Goal: Task Accomplishment & Management: Use online tool/utility

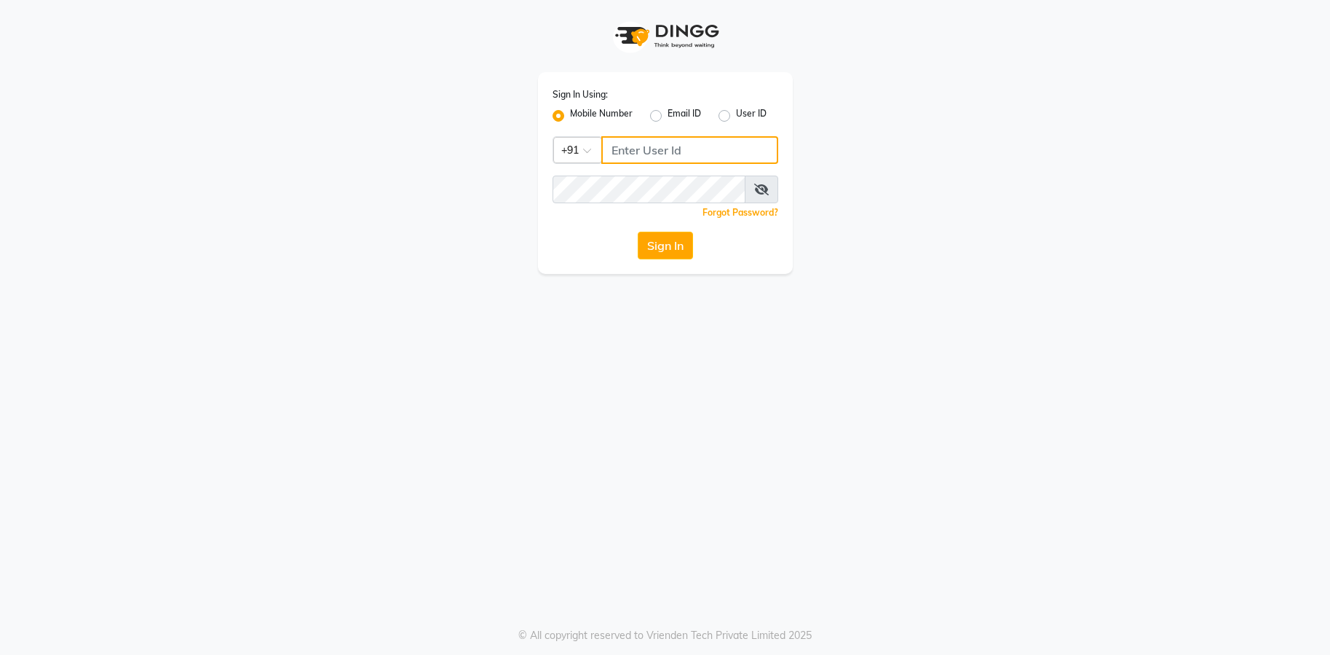
type input "9082053531"
click at [660, 242] on button "Sign In" at bounding box center [665, 246] width 55 height 28
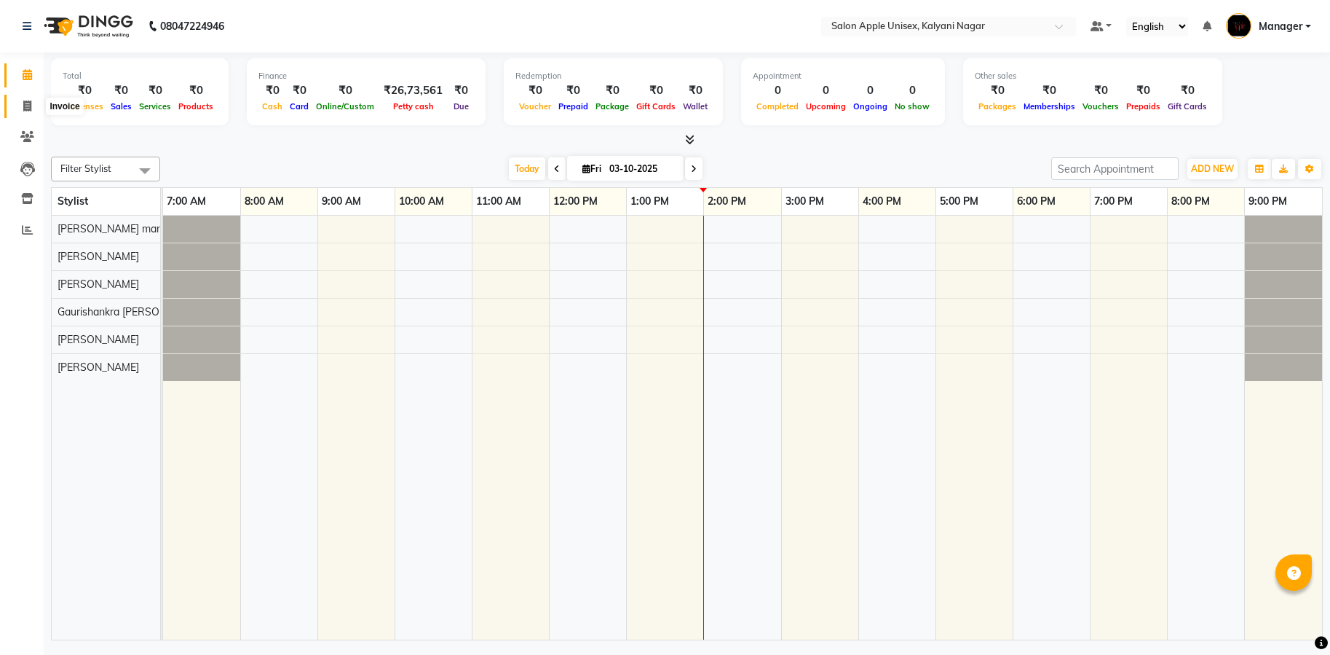
click at [28, 104] on icon at bounding box center [27, 105] width 8 height 11
select select "service"
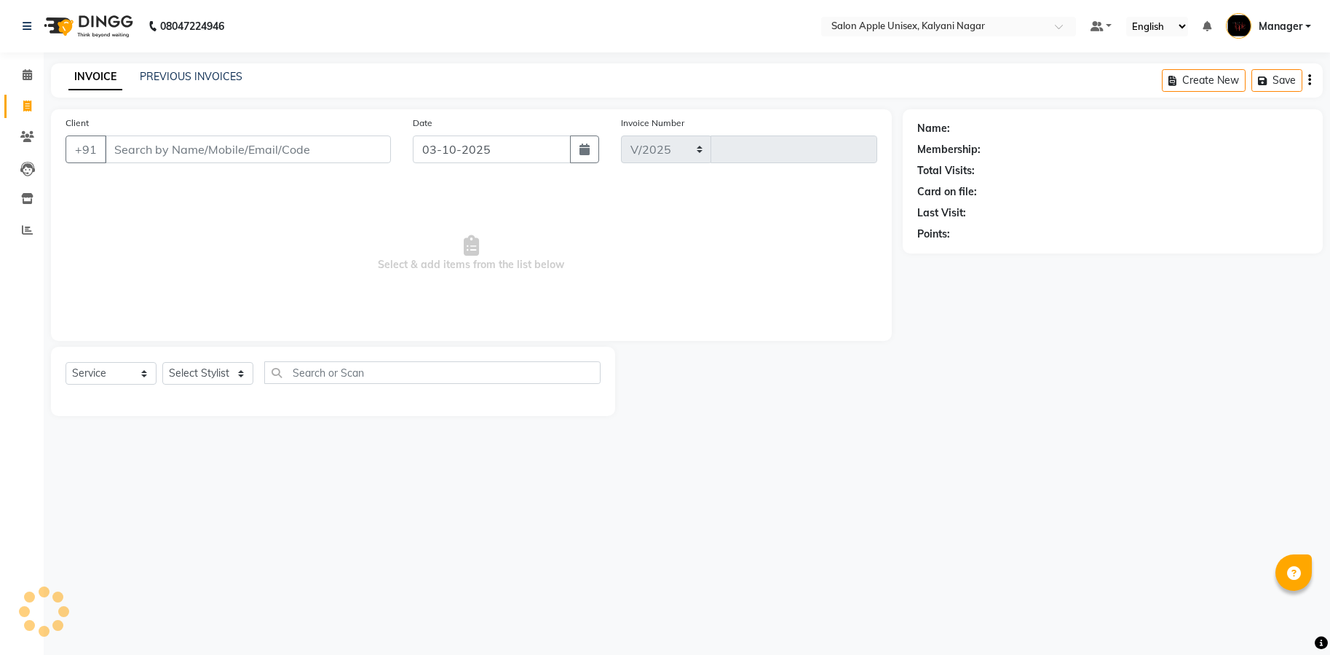
select select "119"
type input "2042"
click at [203, 148] on input "Client" at bounding box center [248, 149] width 286 height 28
type input "9975768638"
click at [362, 149] on span "Add Client" at bounding box center [354, 149] width 58 height 15
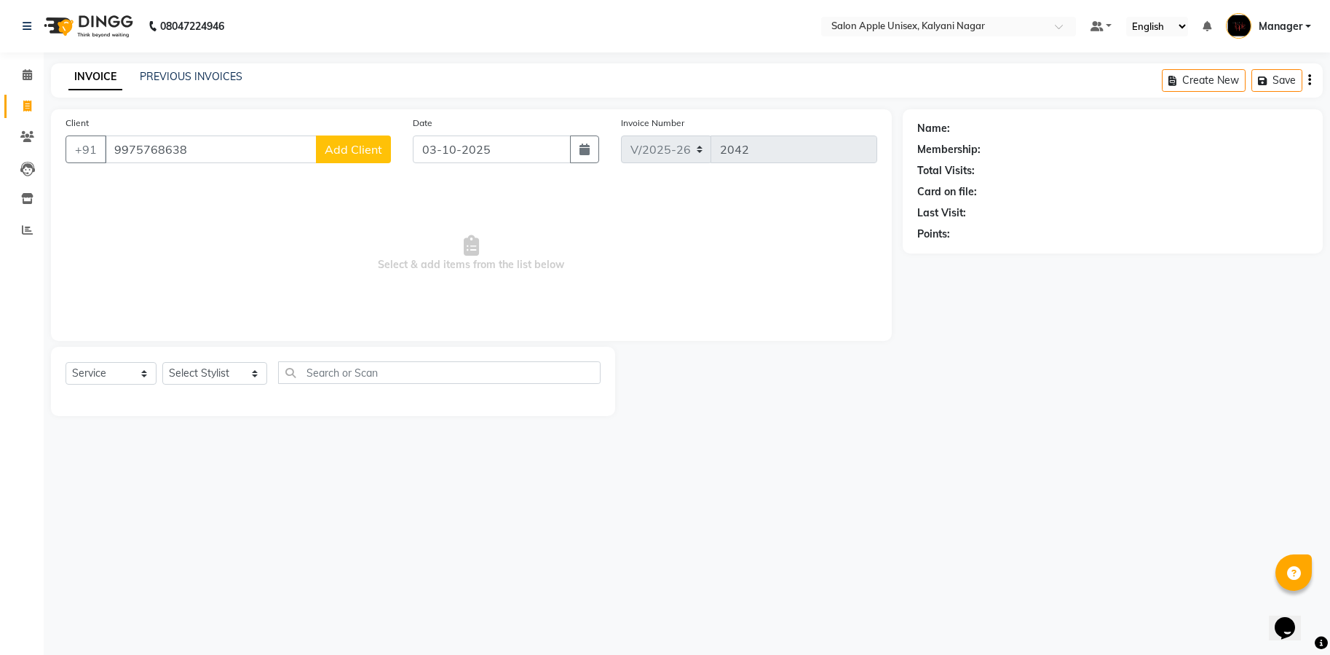
select select "22"
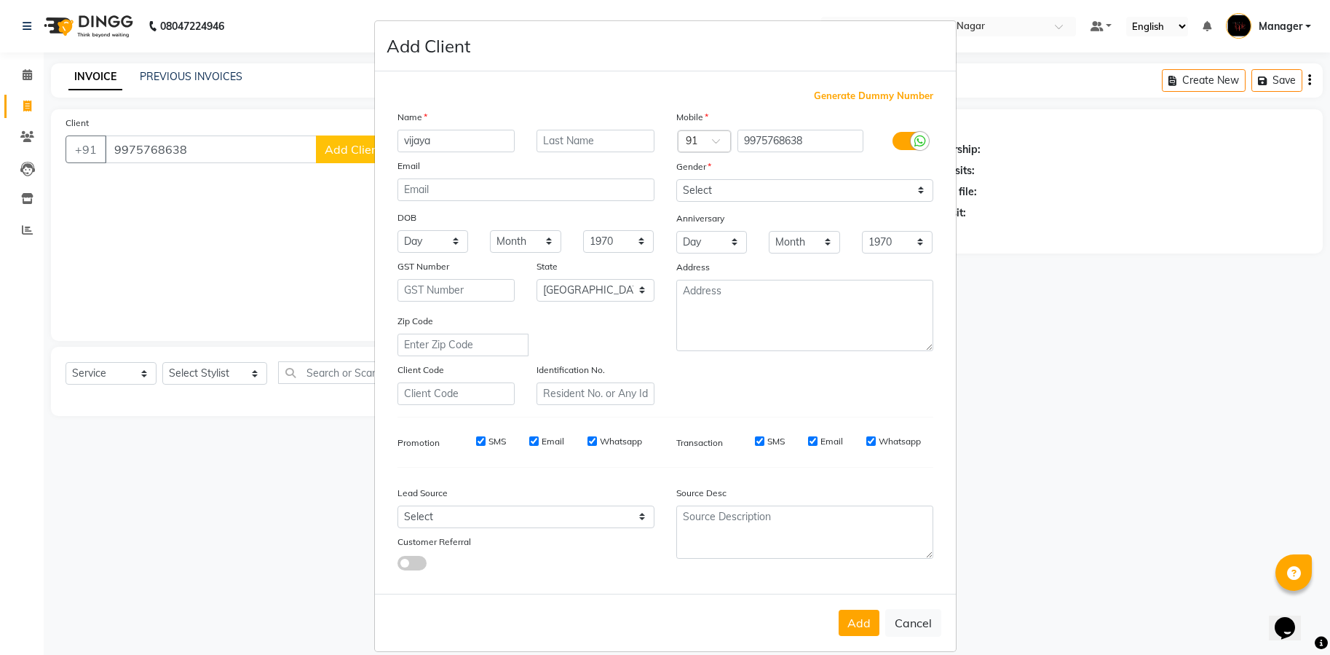
type input "vijaya"
click at [915, 193] on select "Select [DEMOGRAPHIC_DATA] [DEMOGRAPHIC_DATA] Other Prefer Not To Say" at bounding box center [804, 190] width 257 height 23
select select "[DEMOGRAPHIC_DATA]"
click at [676, 179] on select "Select [DEMOGRAPHIC_DATA] [DEMOGRAPHIC_DATA] Other Prefer Not To Say" at bounding box center [804, 190] width 257 height 23
click at [853, 629] on button "Add" at bounding box center [859, 622] width 41 height 26
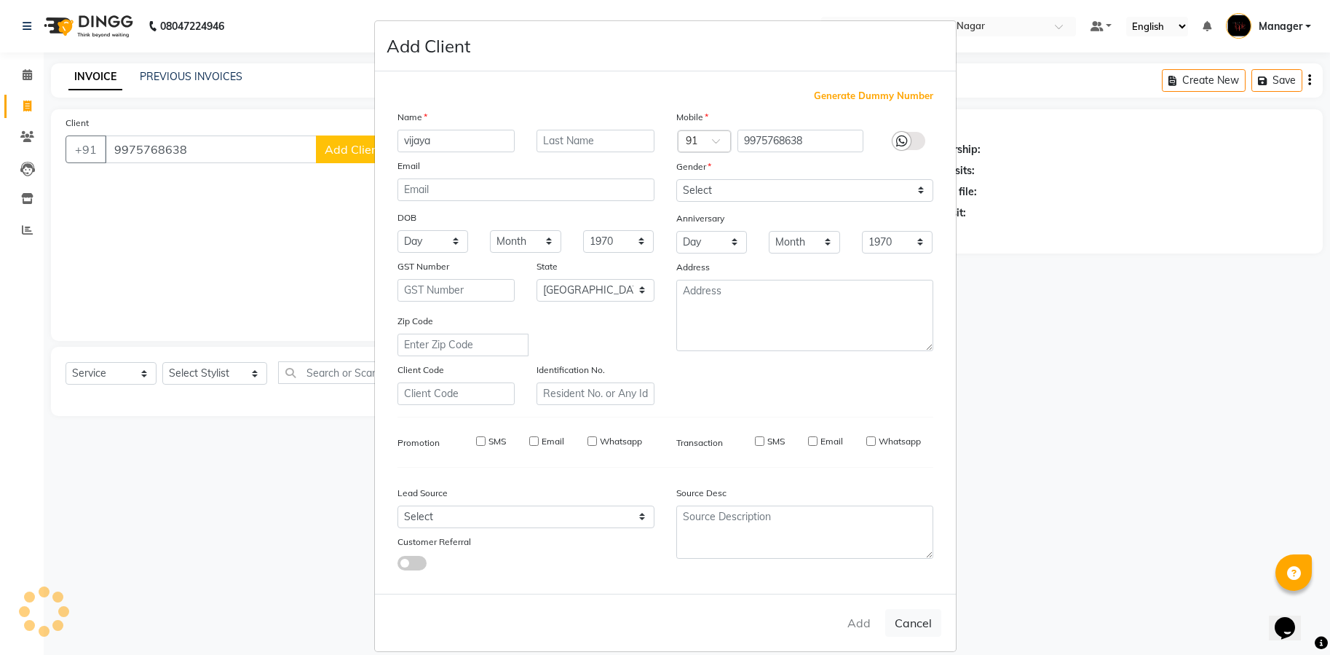
select select
select select "null"
select select
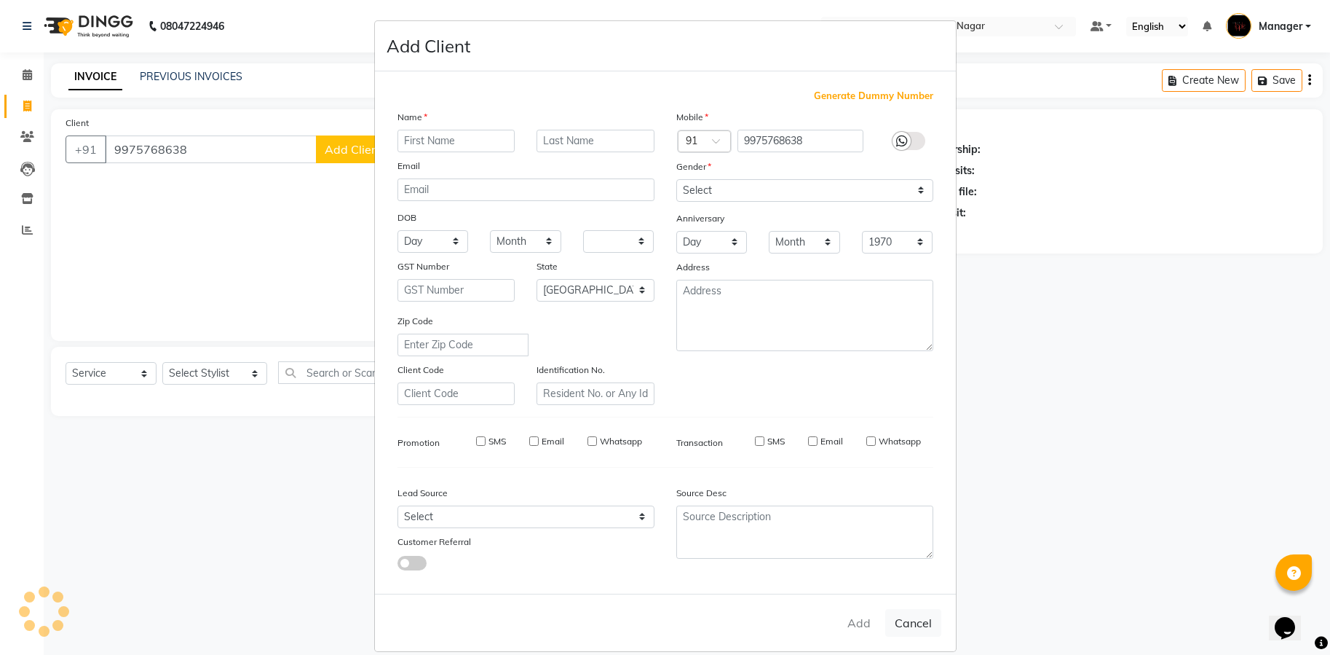
select select
checkbox input "false"
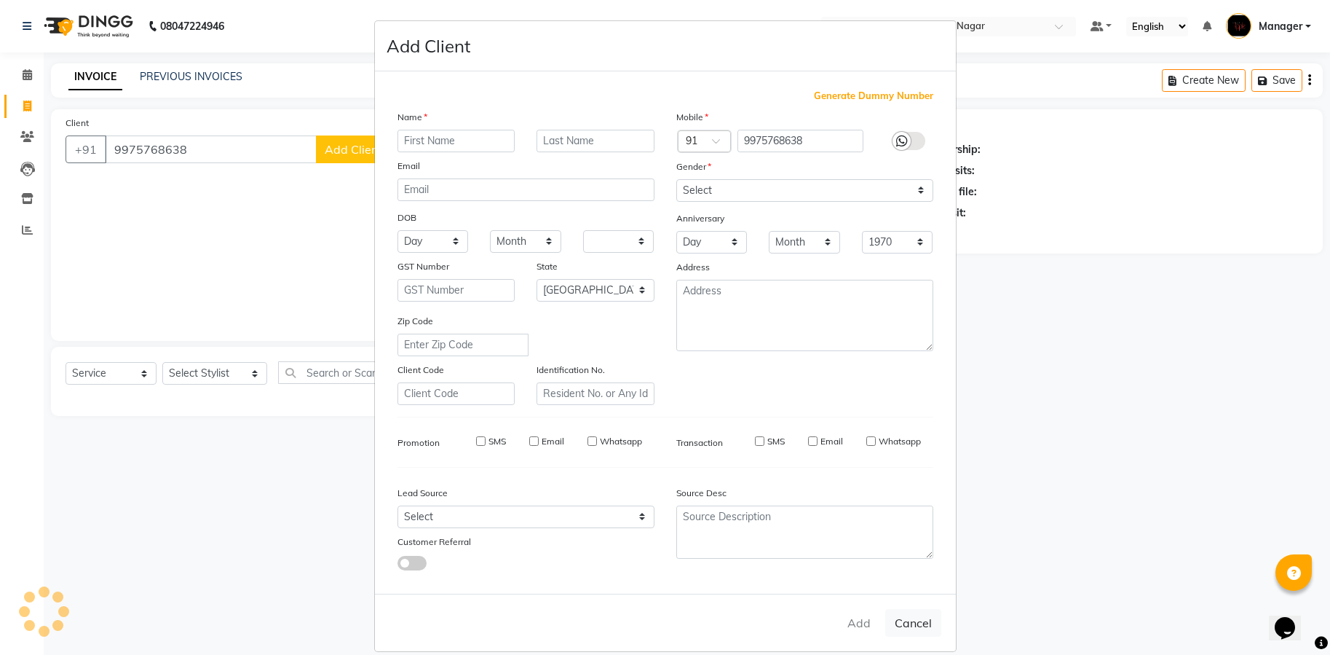
checkbox input "false"
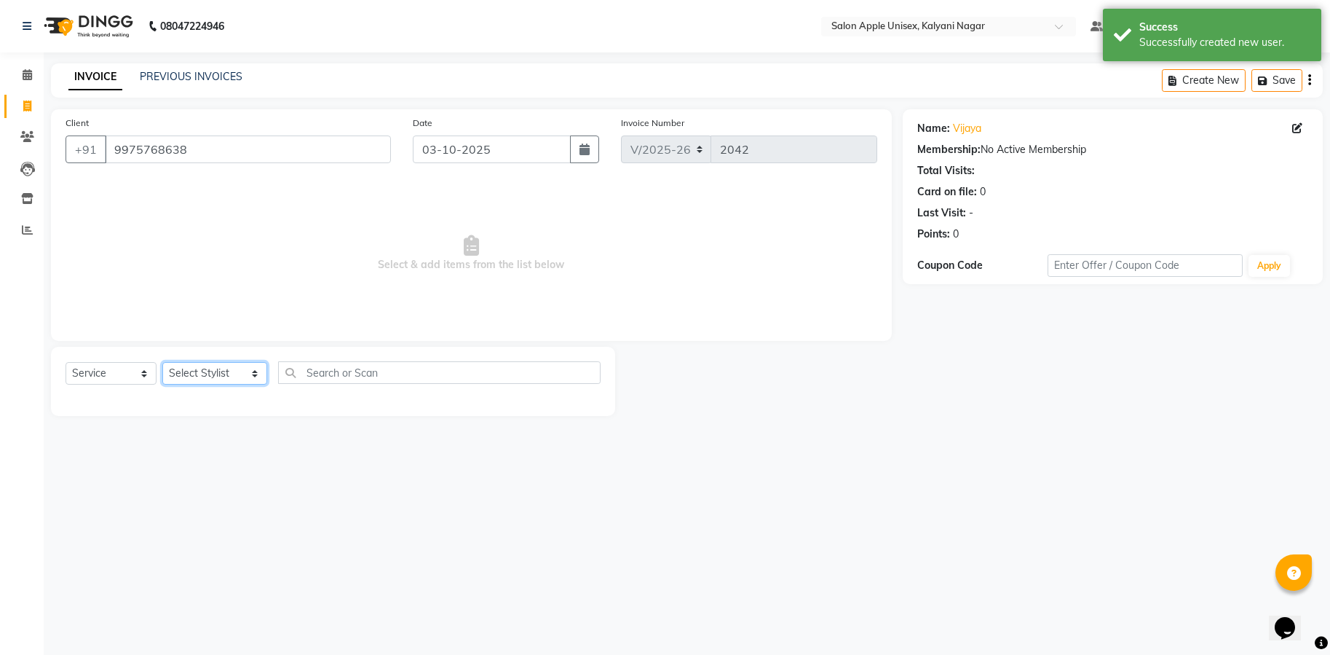
click at [241, 371] on select "Select Stylist [PERSON_NAME] Gaurishankra [PERSON_NAME] (Owner) [PERSON_NAME] M…" at bounding box center [214, 373] width 105 height 23
select select "67553"
click at [162, 362] on select "Select Stylist [PERSON_NAME] Gaurishankra [PERSON_NAME] (Owner) [PERSON_NAME] M…" at bounding box center [214, 373] width 105 height 23
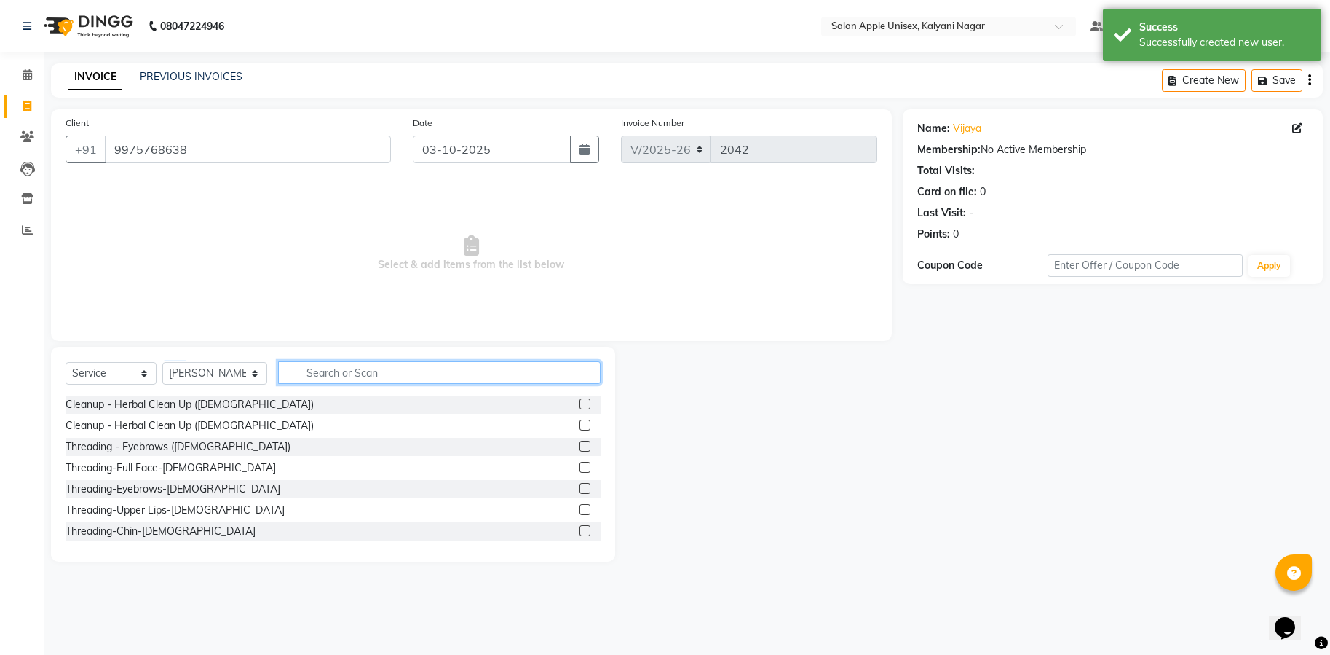
click at [466, 374] on input "text" at bounding box center [439, 372] width 323 height 23
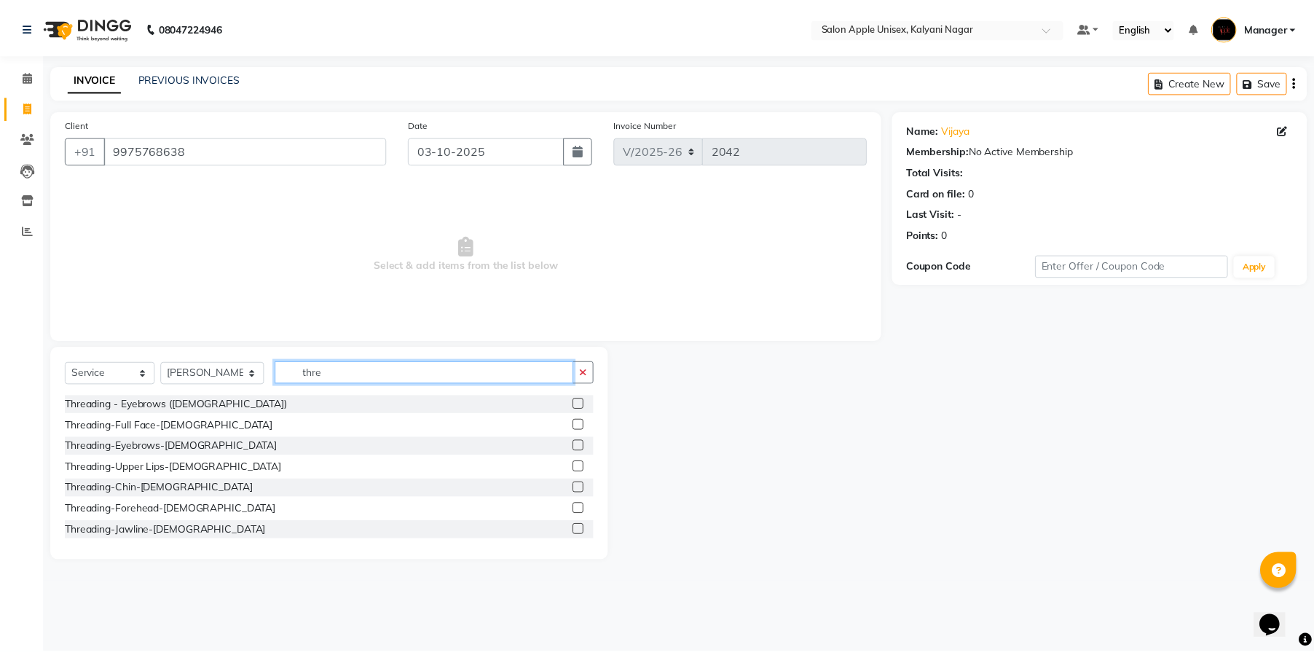
scroll to position [218, 0]
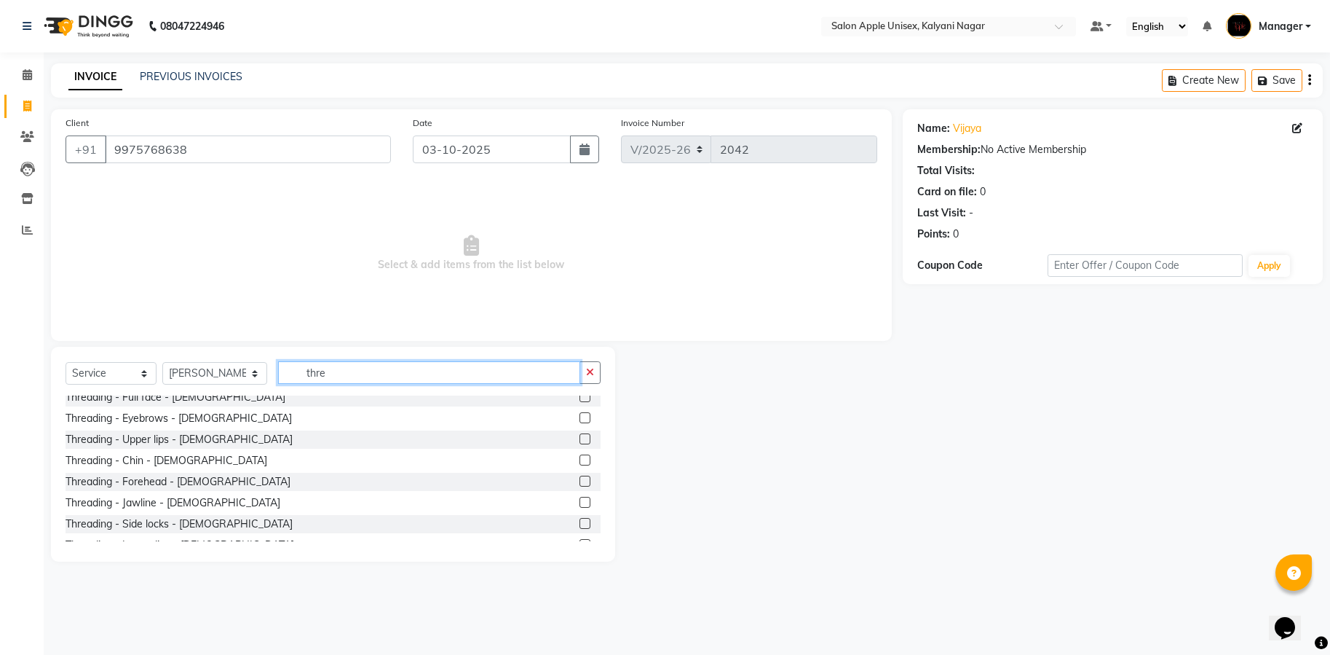
type input "thre"
click at [152, 422] on div "Threading - Eyebrows - [DEMOGRAPHIC_DATA]" at bounding box center [179, 418] width 226 height 15
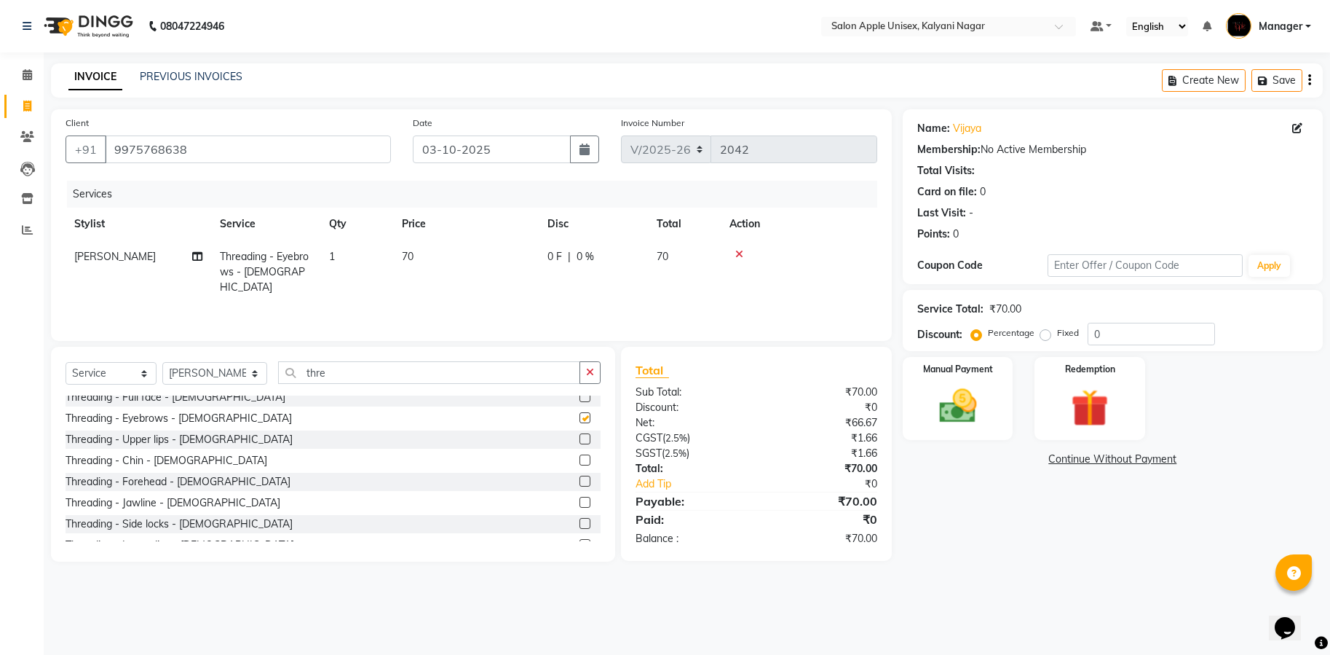
checkbox input "false"
click at [148, 443] on div "Threading - Upper lips - [DEMOGRAPHIC_DATA]" at bounding box center [179, 439] width 227 height 15
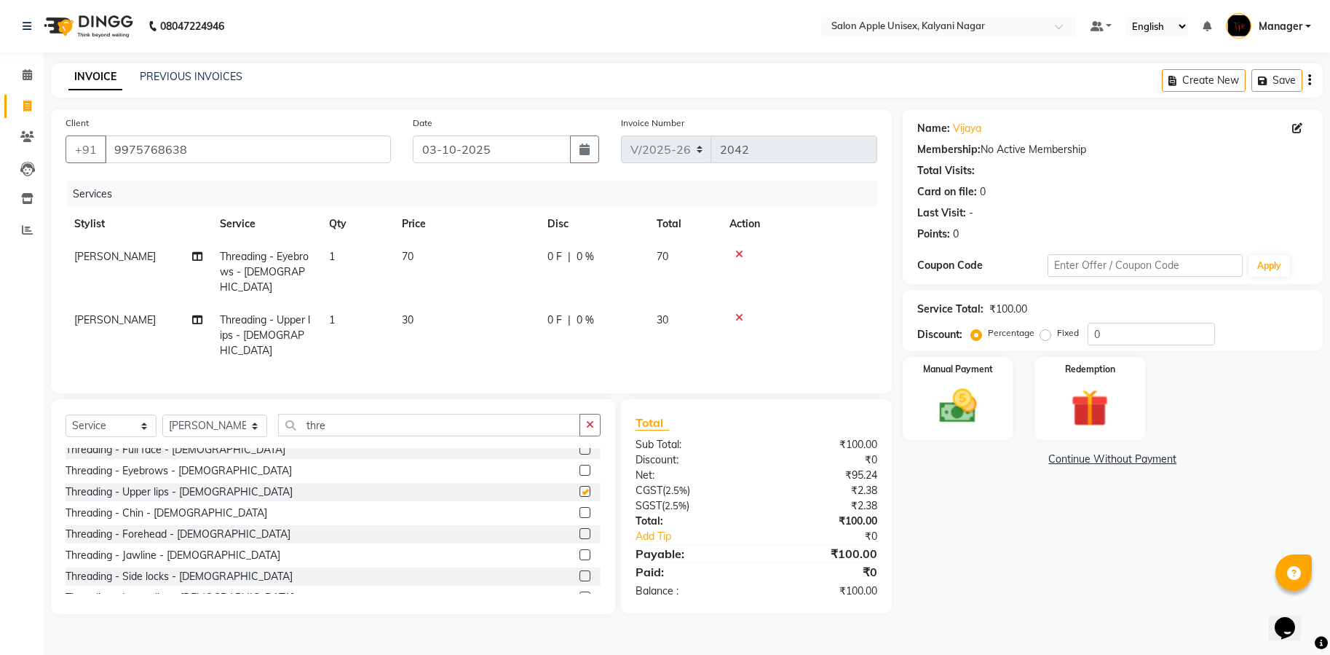
checkbox input "false"
click at [984, 388] on img at bounding box center [958, 405] width 61 height 43
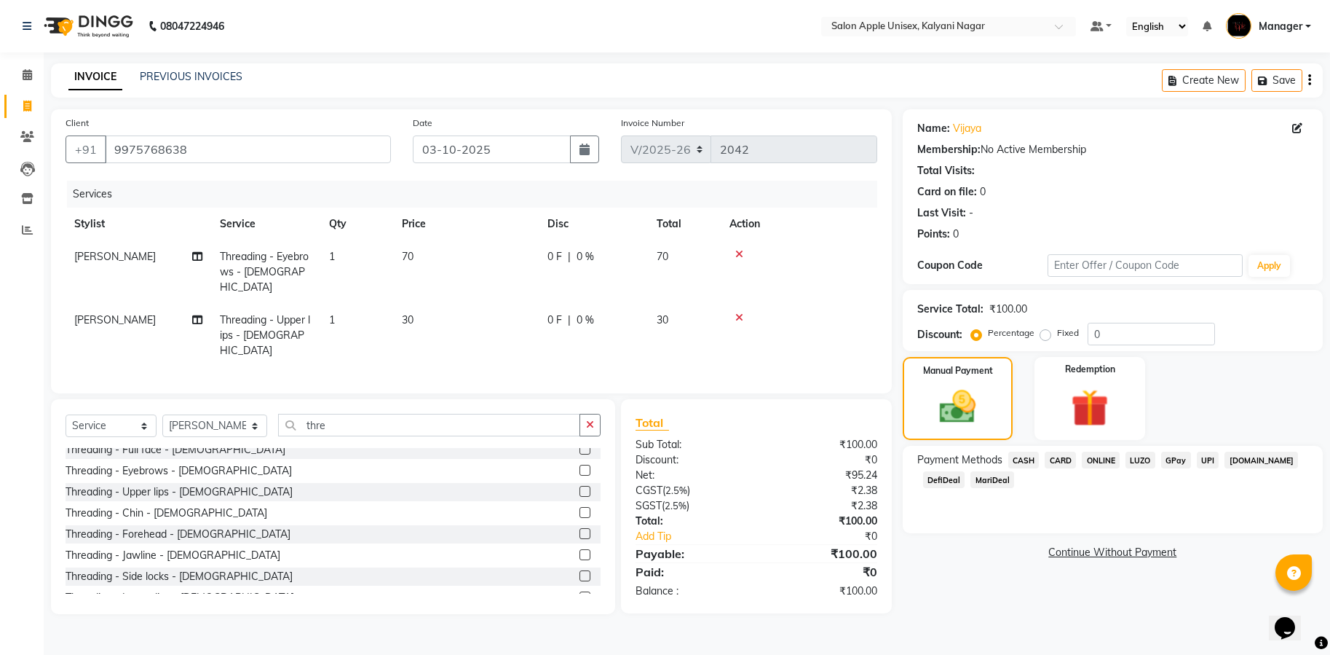
click at [1103, 458] on span "ONLINE" at bounding box center [1101, 459] width 38 height 17
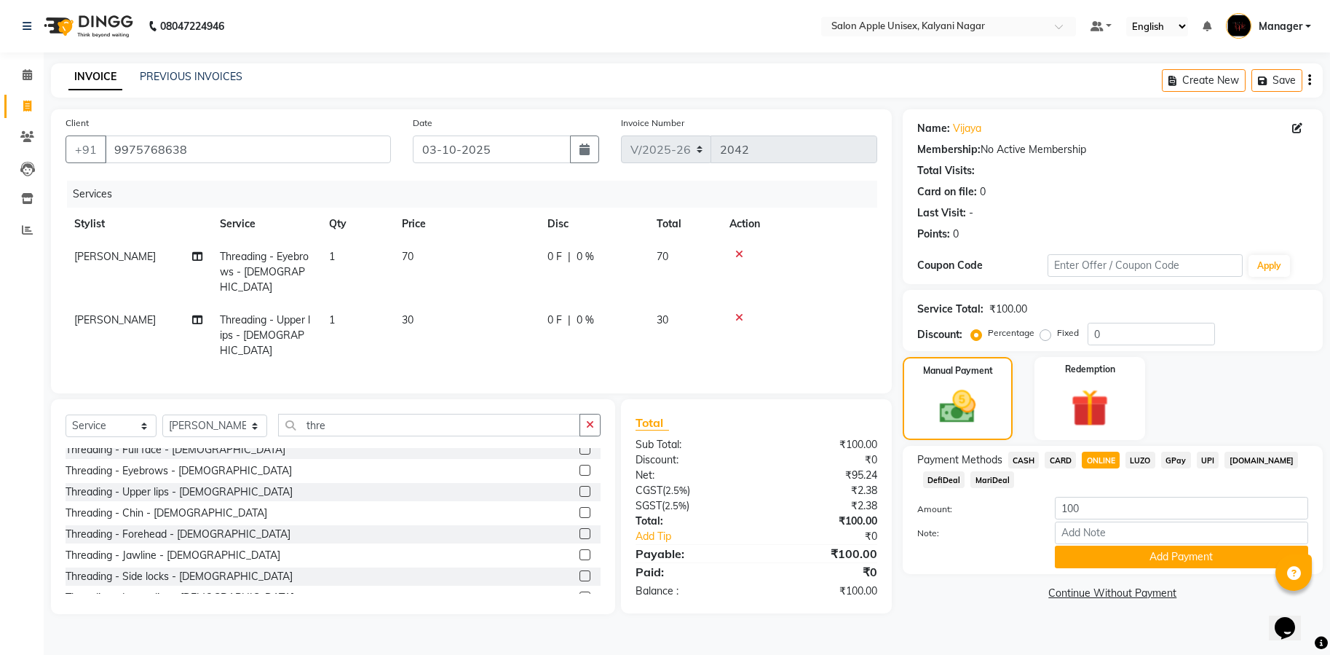
click at [1170, 553] on button "Add Payment" at bounding box center [1181, 556] width 253 height 23
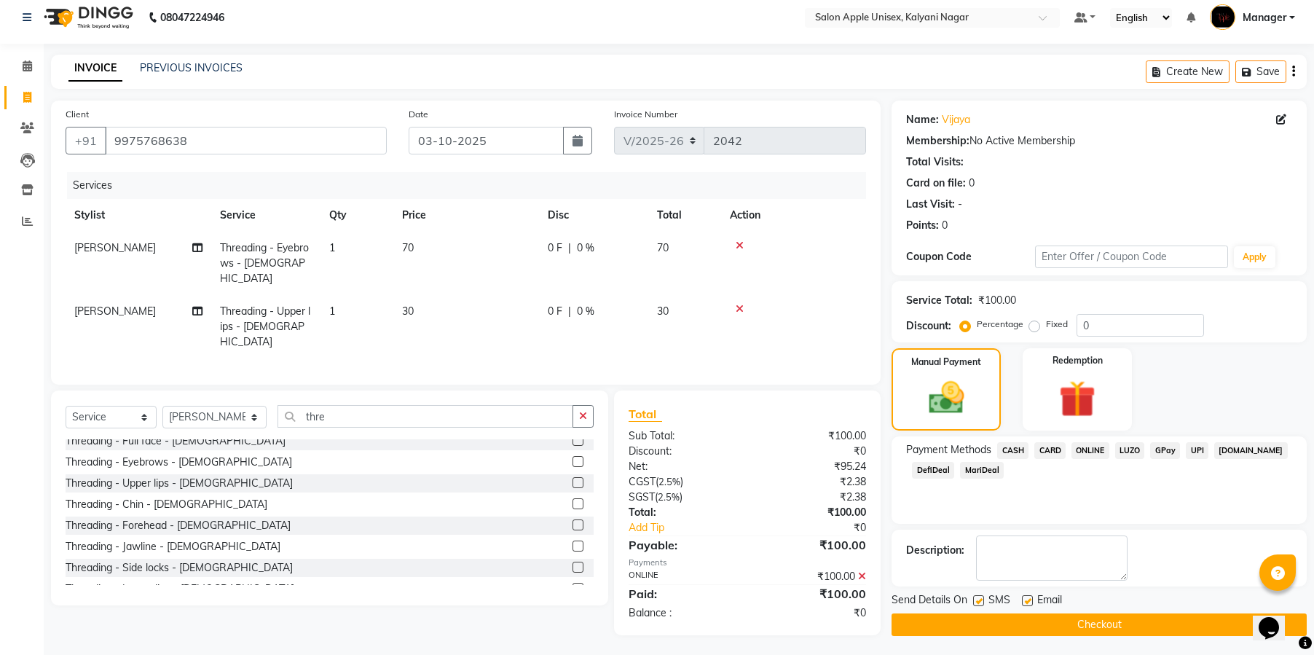
scroll to position [12, 0]
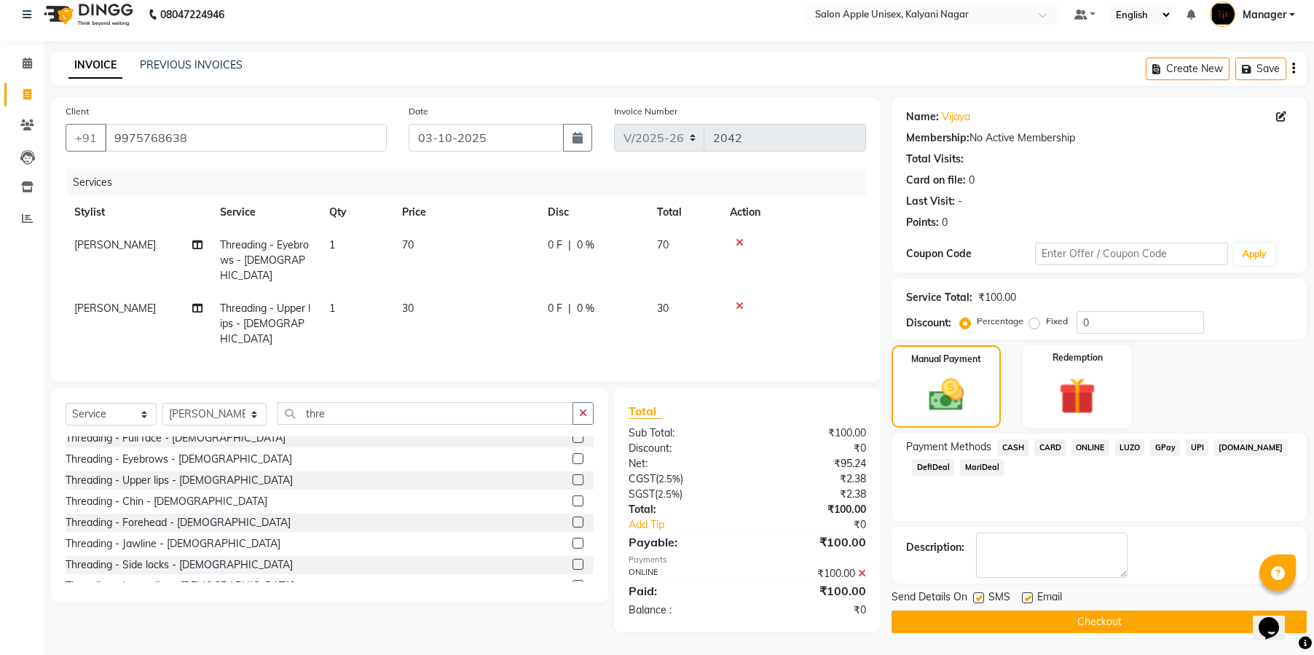
click at [1098, 623] on button "Checkout" at bounding box center [1098, 621] width 415 height 23
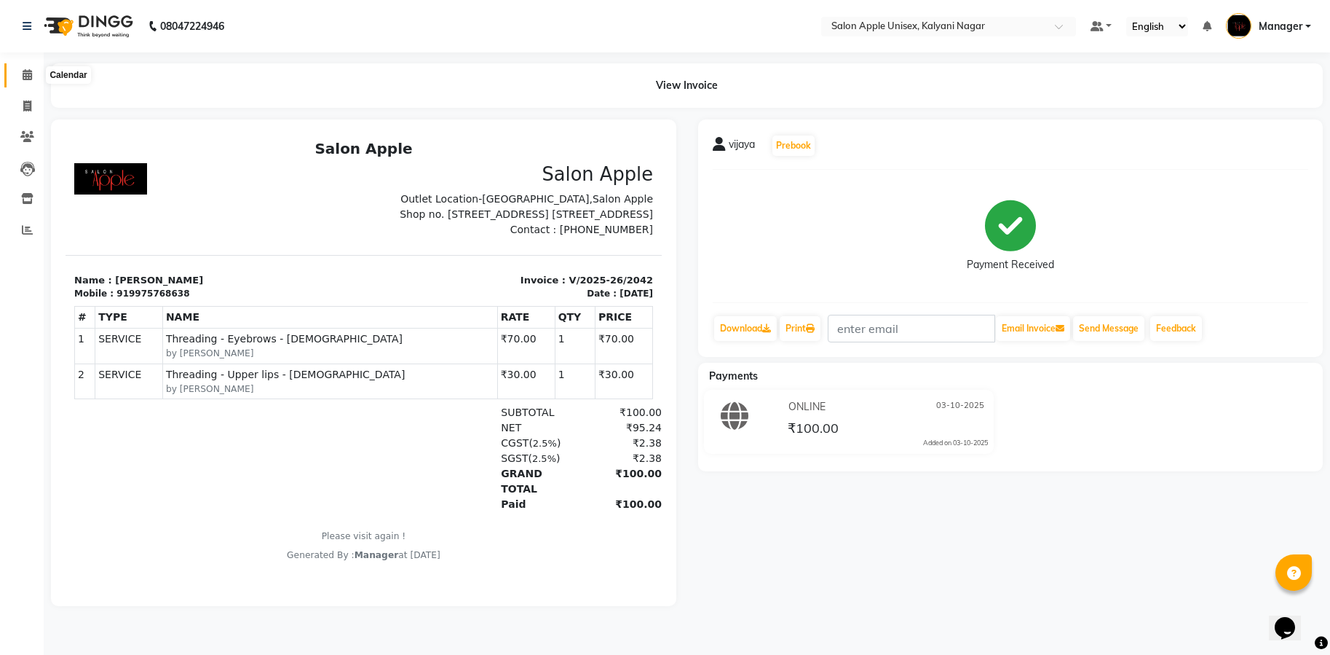
click at [33, 76] on span at bounding box center [27, 75] width 25 height 17
